Goal: Transaction & Acquisition: Purchase product/service

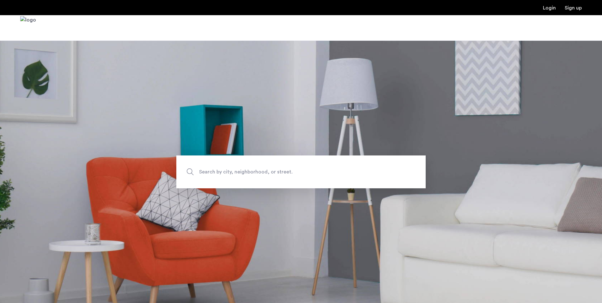
click at [260, 172] on span "Search by city, neighborhood, or street." at bounding box center [286, 172] width 175 height 9
click at [260, 172] on input "Search by city, neighborhood, or street." at bounding box center [301, 172] width 250 height 33
click at [259, 170] on span "Search by city, neighborhood, or street." at bounding box center [286, 172] width 175 height 9
click at [259, 170] on input "Search by city, neighborhood, or street." at bounding box center [301, 172] width 250 height 33
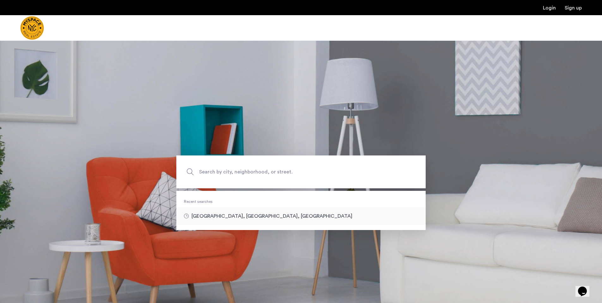
type input "**********"
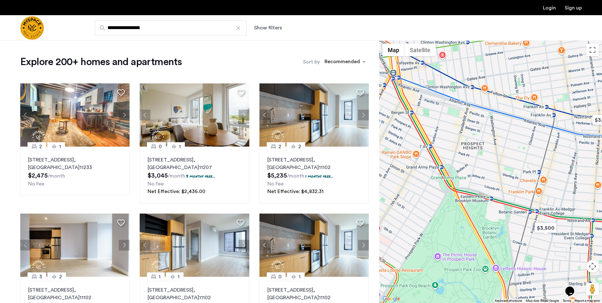
drag, startPoint x: 436, startPoint y: 125, endPoint x: 529, endPoint y: 170, distance: 103.1
click at [529, 170] on div at bounding box center [490, 171] width 223 height 263
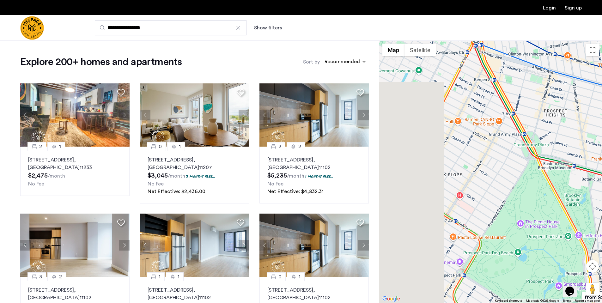
drag, startPoint x: 492, startPoint y: 151, endPoint x: 535, endPoint y: 134, distance: 46.2
click at [535, 134] on div at bounding box center [490, 171] width 223 height 263
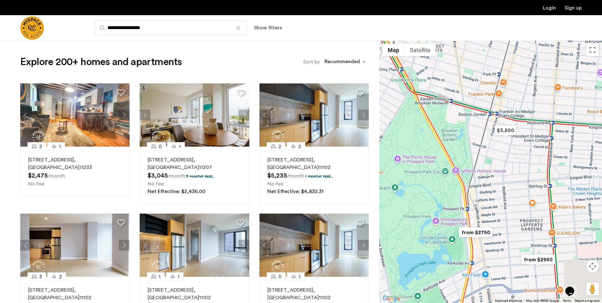
drag, startPoint x: 560, startPoint y: 178, endPoint x: 415, endPoint y: 106, distance: 161.9
click at [415, 106] on div at bounding box center [490, 171] width 223 height 263
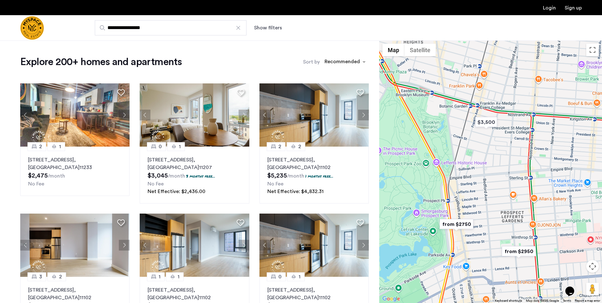
click at [456, 221] on img "from $2750" at bounding box center [456, 224] width 39 height 14
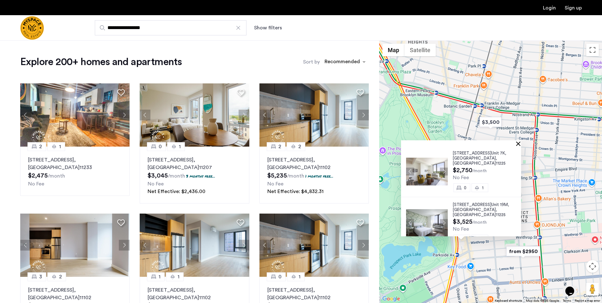
click at [522, 144] on button "Close" at bounding box center [520, 143] width 4 height 4
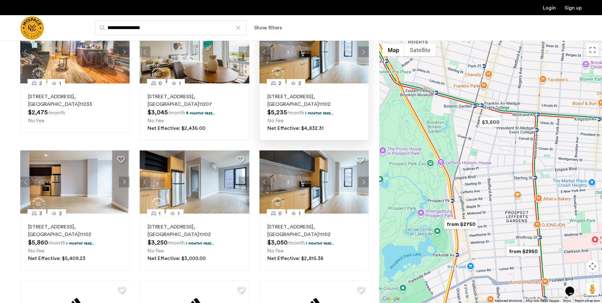
scroll to position [285, 0]
